Goal: Find specific page/section: Find specific page/section

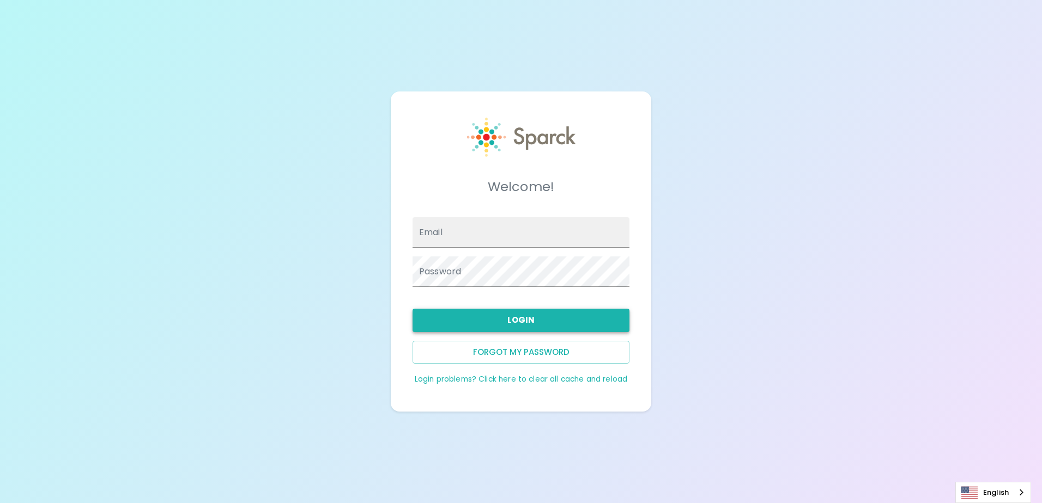
type input "[EMAIL_ADDRESS][DOMAIN_NAME]"
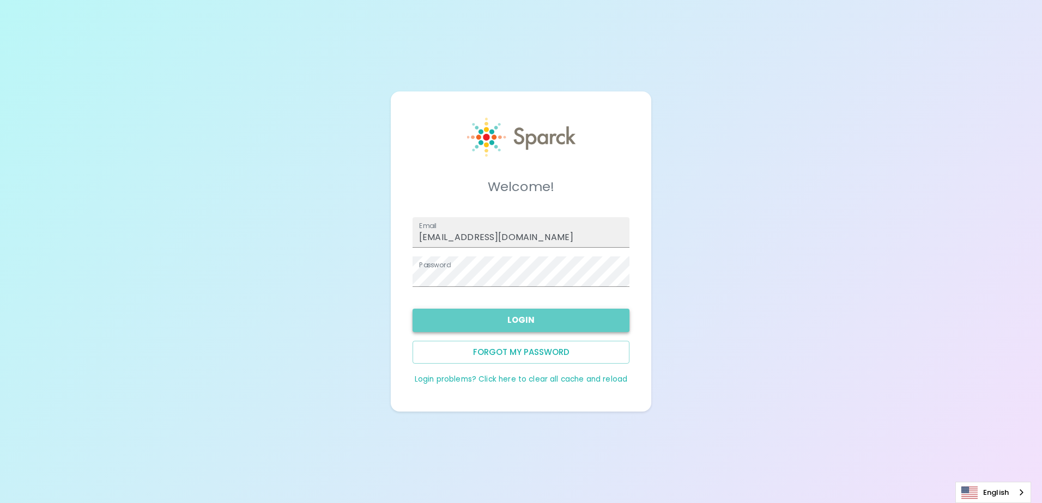
click at [578, 320] on button "Login" at bounding box center [520, 320] width 217 height 23
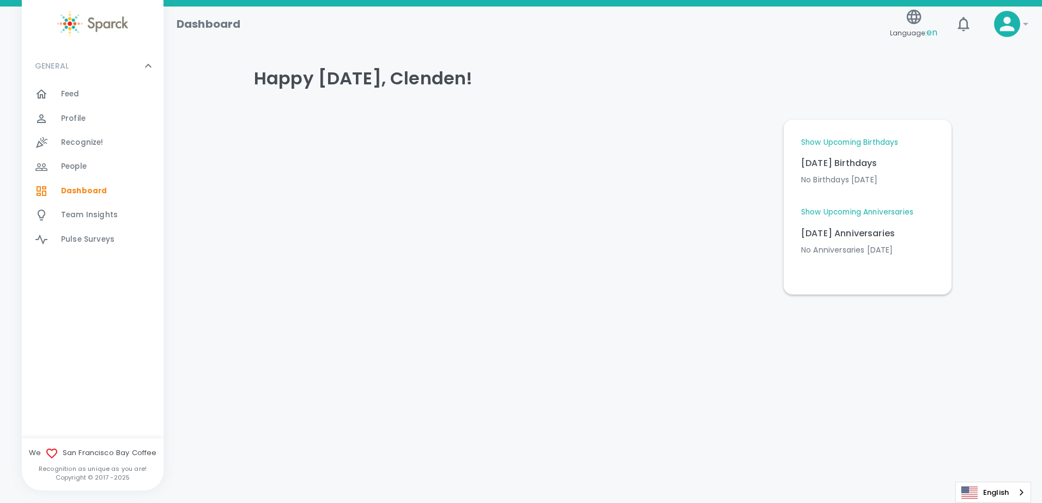
click at [831, 143] on link "Show Upcoming Birthdays" at bounding box center [849, 142] width 97 height 11
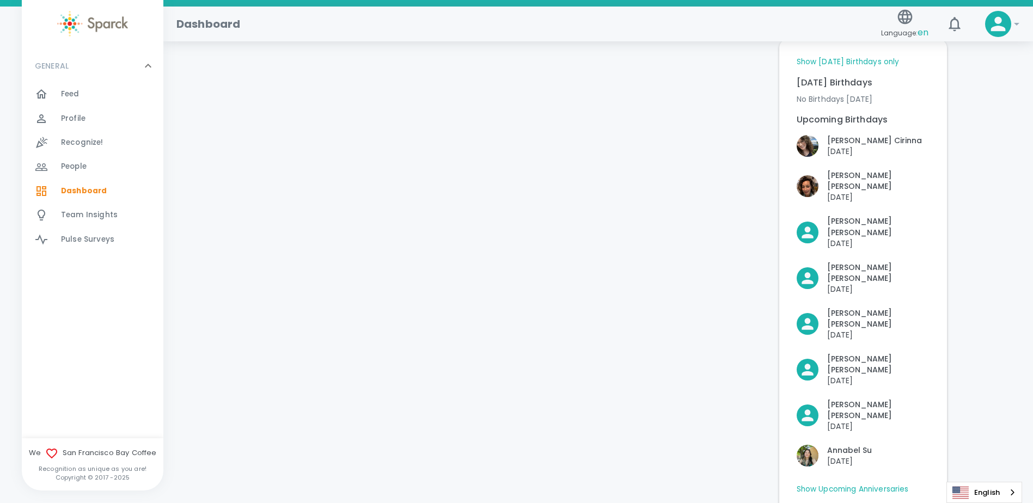
scroll to position [162, 0]
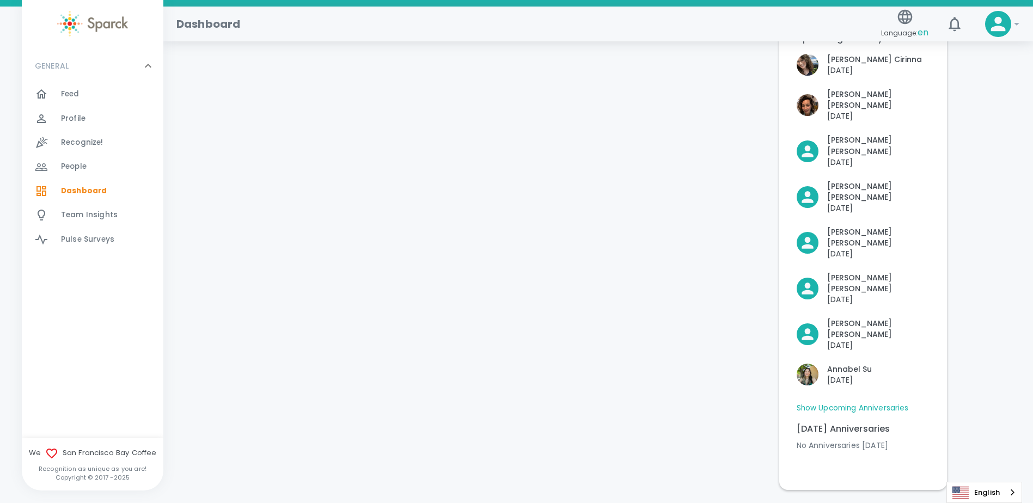
click at [895, 403] on link "Show Upcoming Anniversaries" at bounding box center [853, 408] width 112 height 11
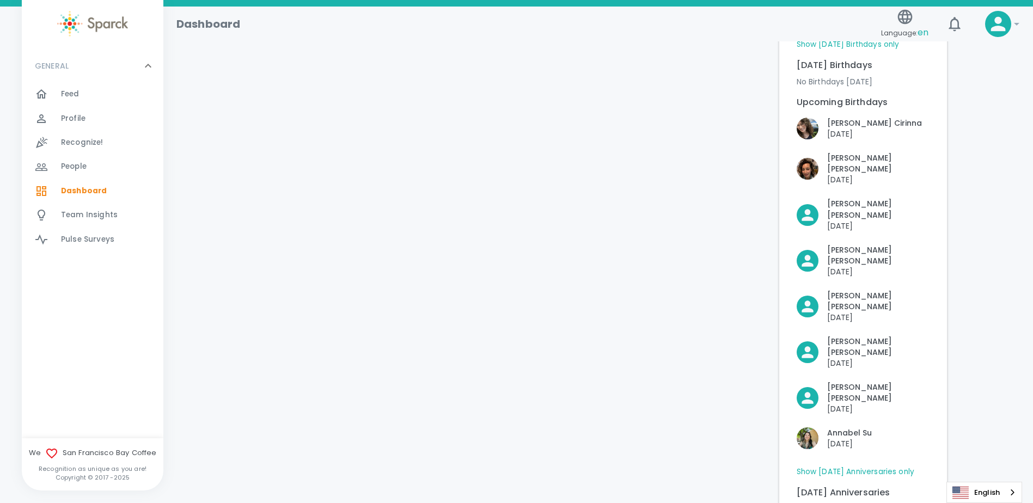
scroll to position [0, 0]
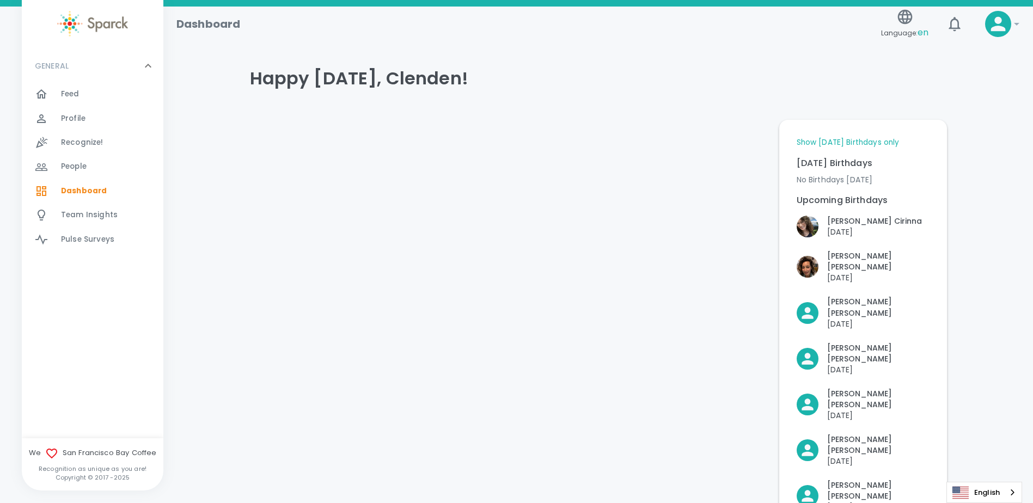
click at [58, 92] on div at bounding box center [48, 94] width 26 height 13
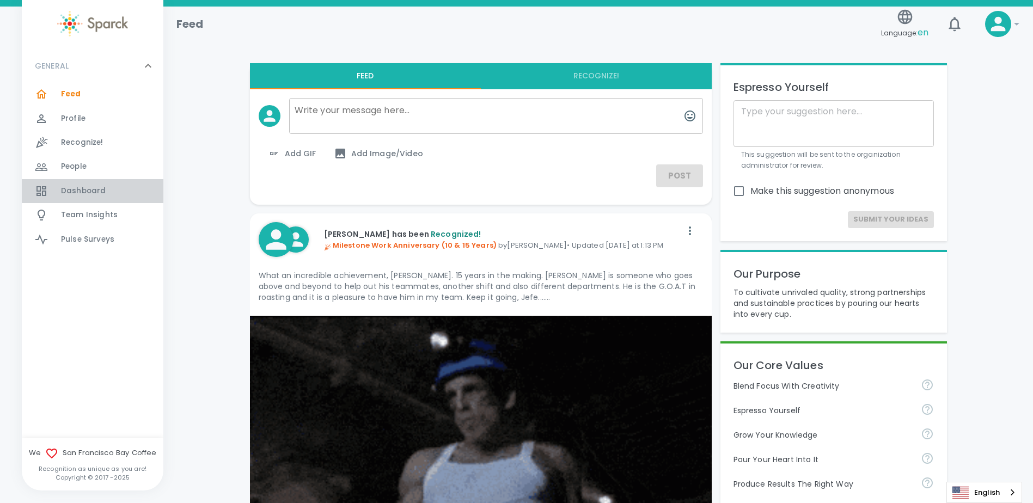
click at [89, 191] on span "Dashboard" at bounding box center [83, 191] width 45 height 11
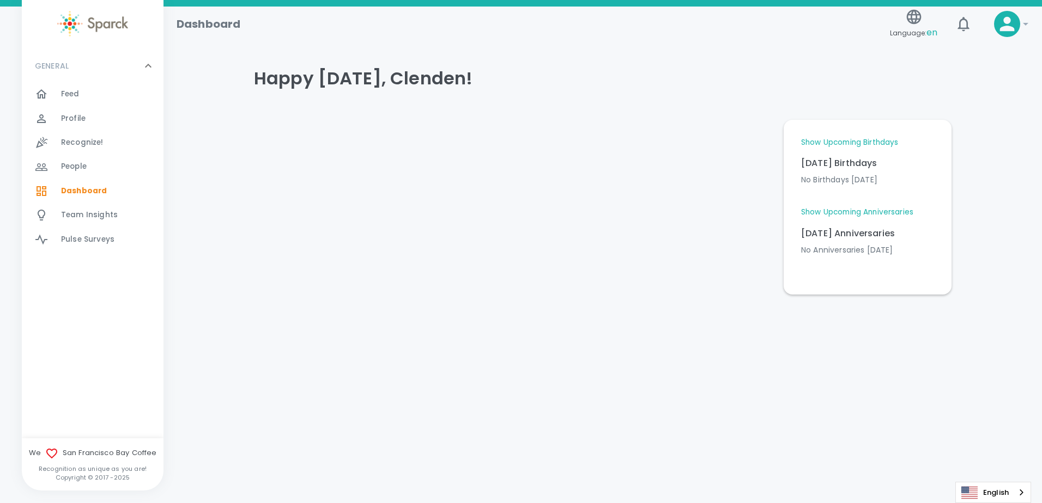
click at [876, 210] on link "Show Upcoming Anniversaries" at bounding box center [857, 212] width 112 height 11
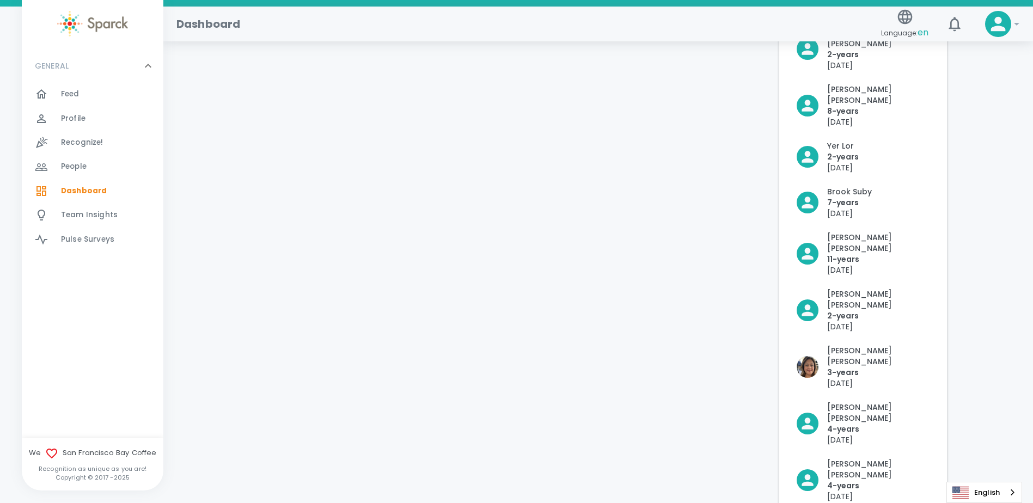
scroll to position [144, 0]
